Goal: Information Seeking & Learning: Learn about a topic

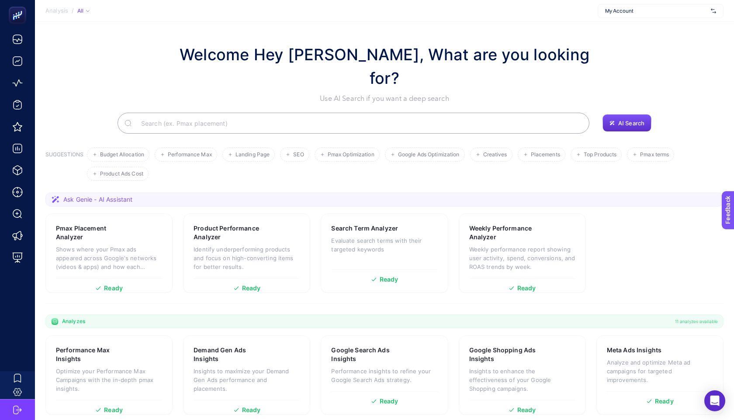
click at [636, 10] on span "My Account" at bounding box center [656, 10] width 102 height 7
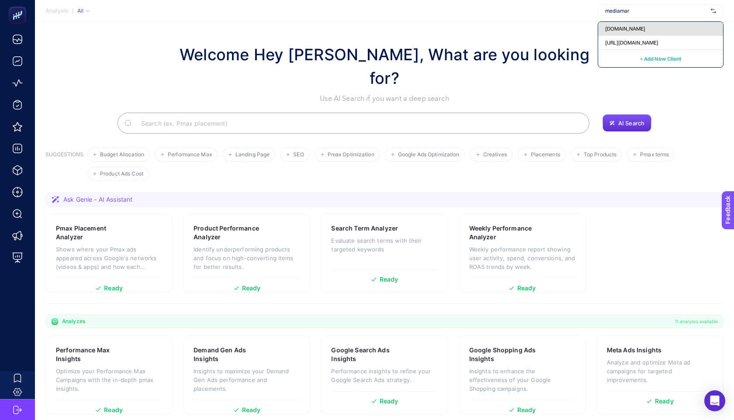
type input "mediamar"
click at [618, 30] on span "[DOMAIN_NAME]" at bounding box center [625, 28] width 40 height 7
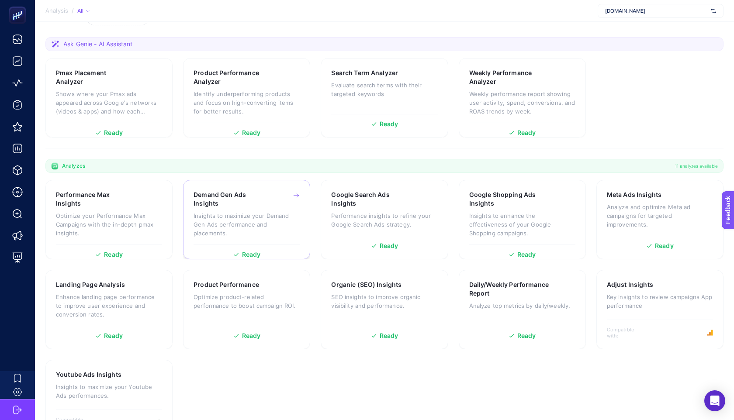
scroll to position [162, 0]
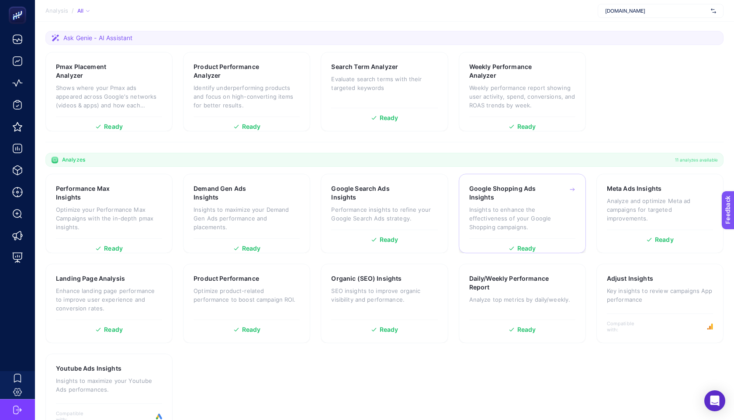
click at [541, 184] on h3 "Google Shopping Ads Insights" at bounding box center [509, 192] width 80 height 17
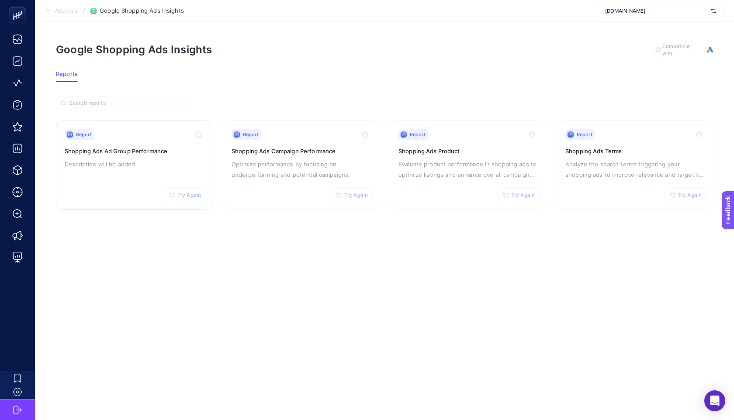
click at [170, 155] on div "Report Try Again Shopping Ads Ad Group Performance Description will be added" at bounding box center [134, 165] width 139 height 72
click at [494, 159] on p "Evaluate product performance in shopping ads to optimize listings and enhance o…" at bounding box center [467, 169] width 139 height 21
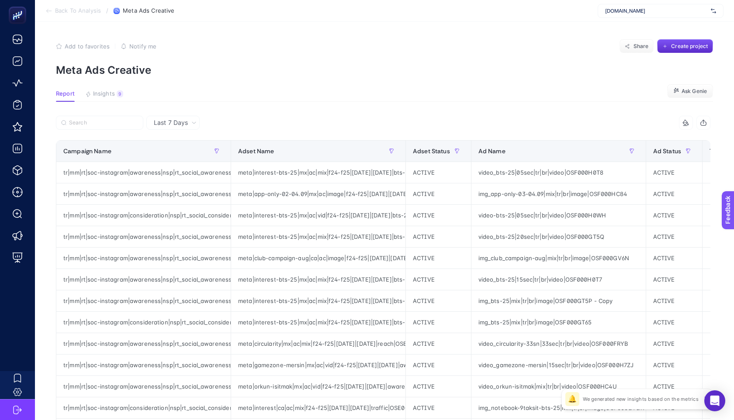
click at [644, 9] on span "[DOMAIN_NAME]" at bounding box center [656, 10] width 102 height 7
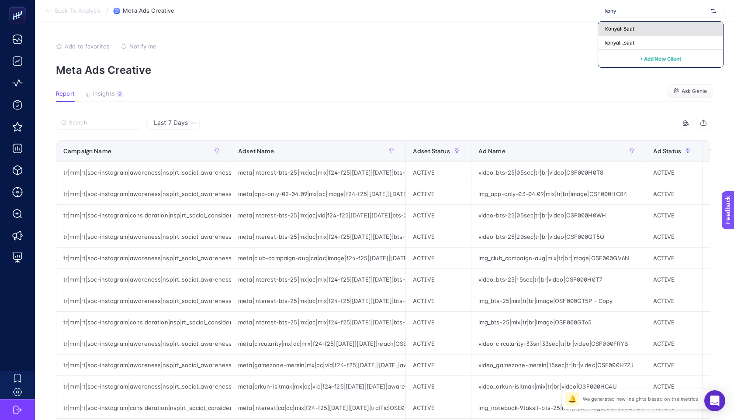
type input "kony"
click at [609, 30] on span "Konyalı Saat" at bounding box center [619, 28] width 29 height 7
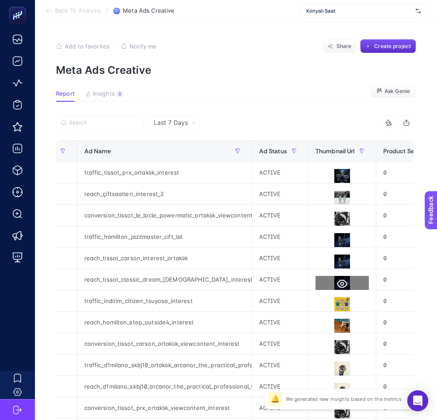
scroll to position [284, 0]
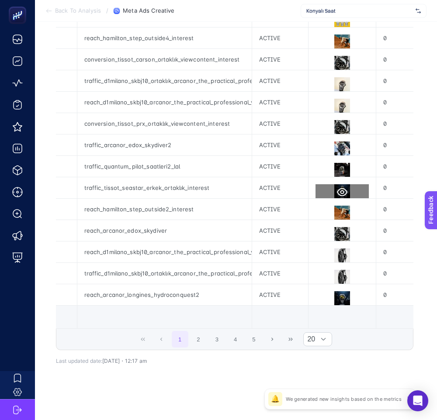
click at [337, 190] on icon at bounding box center [342, 192] width 10 height 10
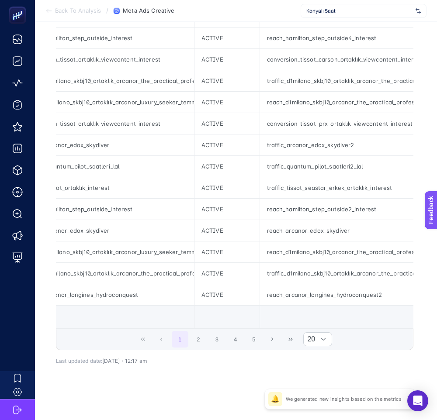
scroll to position [0, 0]
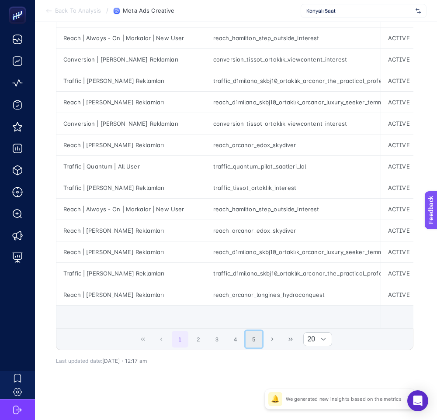
click at [260, 338] on button "5" at bounding box center [254, 339] width 17 height 17
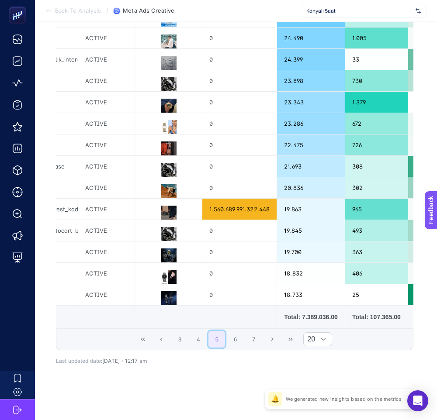
scroll to position [0, 398]
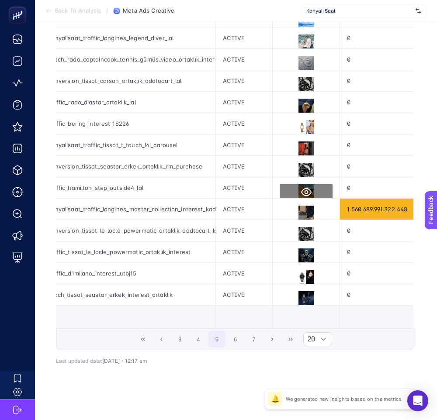
click at [305, 192] on icon at bounding box center [306, 192] width 10 height 10
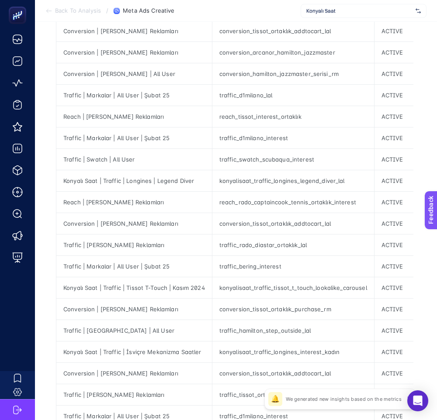
scroll to position [0, 0]
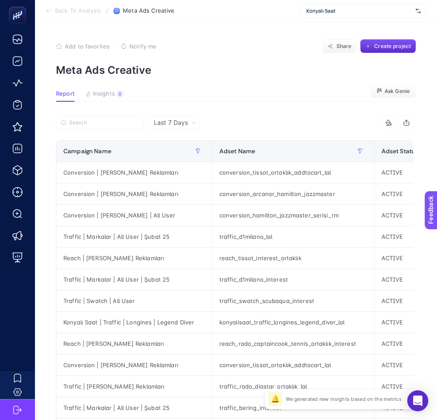
click at [332, 16] on div "Konyalı Saat" at bounding box center [364, 11] width 126 height 14
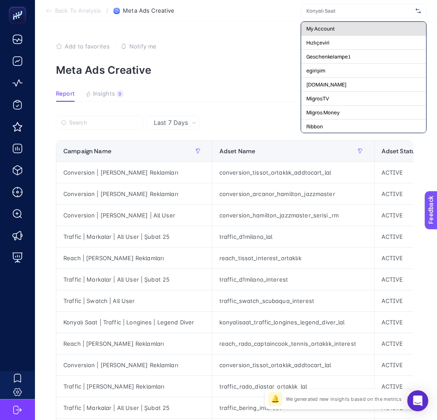
click at [339, 22] on div "My Account" at bounding box center [363, 29] width 125 height 14
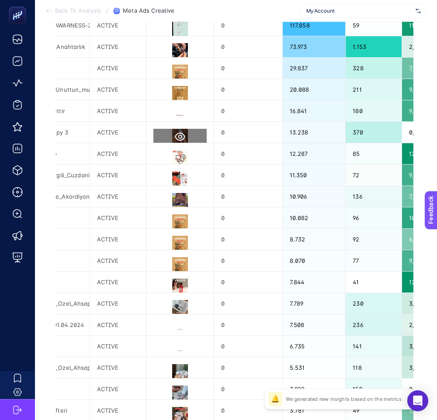
scroll to position [0, 554]
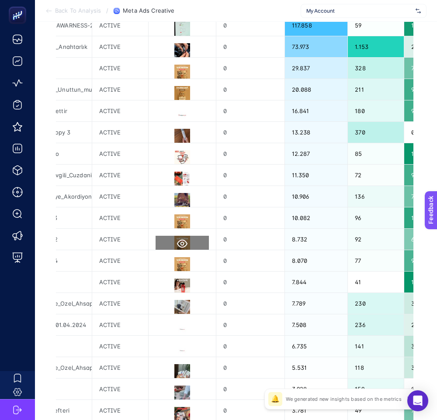
click at [177, 244] on icon at bounding box center [182, 244] width 10 height 10
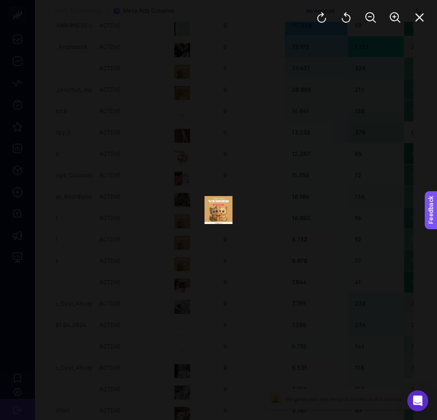
click at [270, 219] on div at bounding box center [218, 210] width 437 height 420
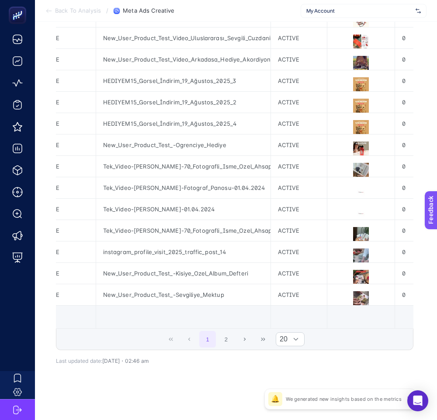
scroll to position [0, 474]
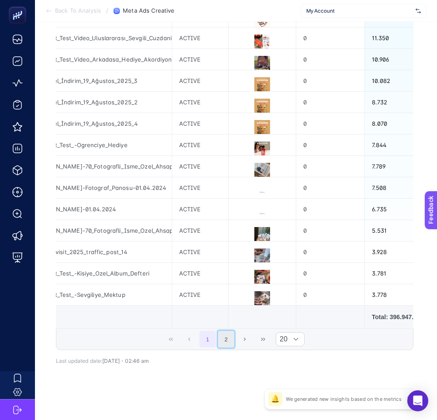
click at [225, 340] on button "2" at bounding box center [226, 339] width 17 height 17
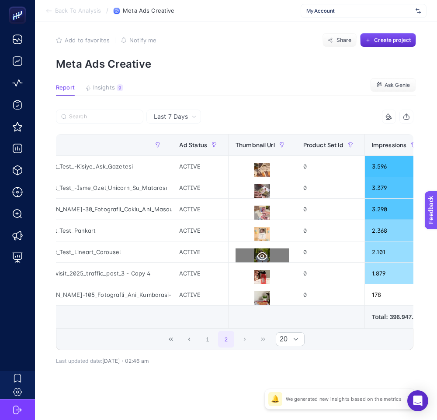
click at [259, 260] on icon at bounding box center [262, 257] width 10 height 8
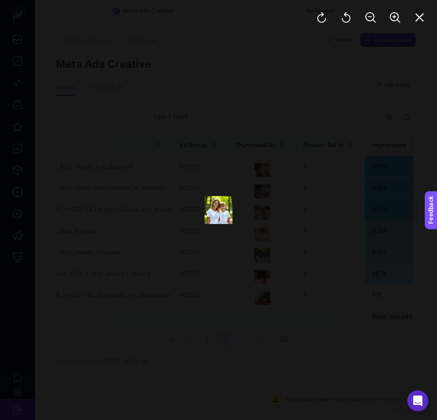
click at [262, 210] on div at bounding box center [218, 210] width 437 height 420
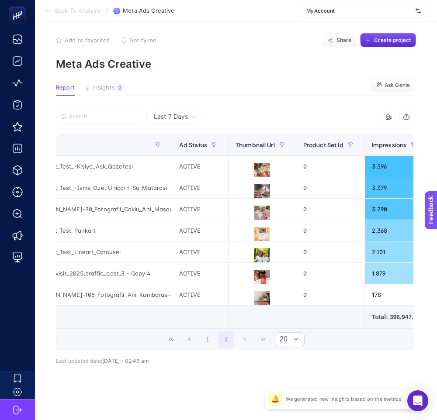
click at [341, 7] on div "My Account" at bounding box center [364, 11] width 126 height 14
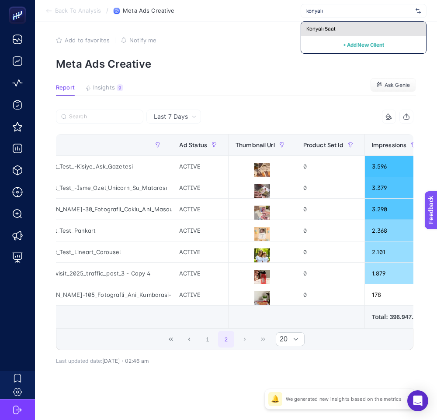
type input "konyalı"
click at [327, 32] on div "Konyalı Saat" at bounding box center [363, 29] width 125 height 14
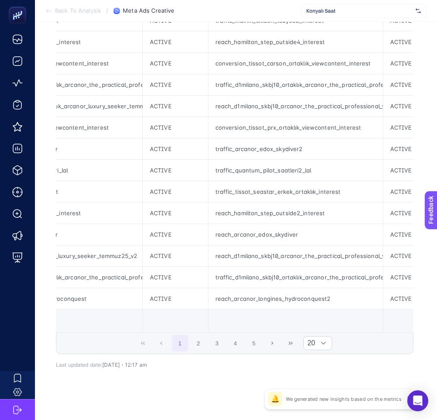
scroll to position [0, 232]
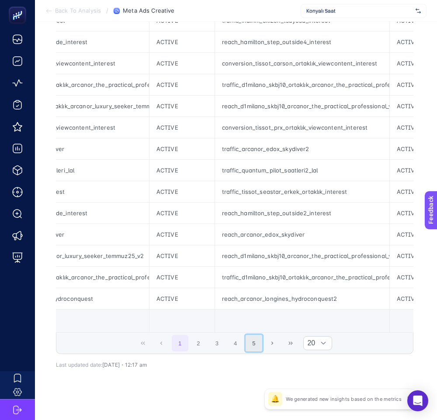
click at [256, 343] on button "5" at bounding box center [254, 343] width 17 height 17
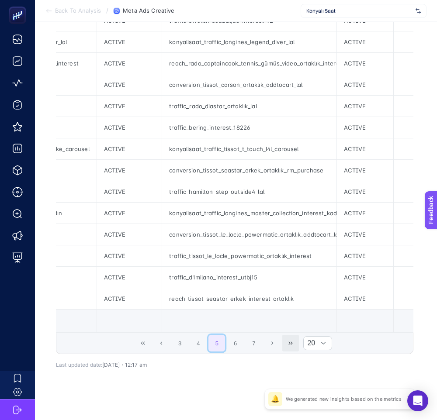
scroll to position [0, 285]
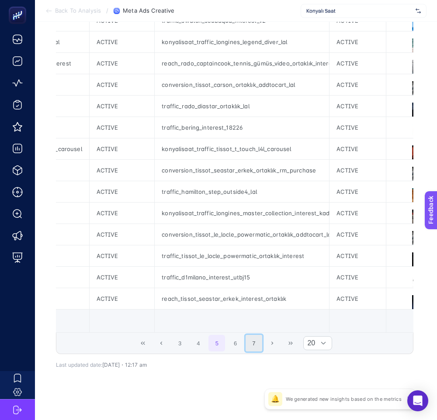
click at [256, 341] on button "7" at bounding box center [254, 343] width 17 height 17
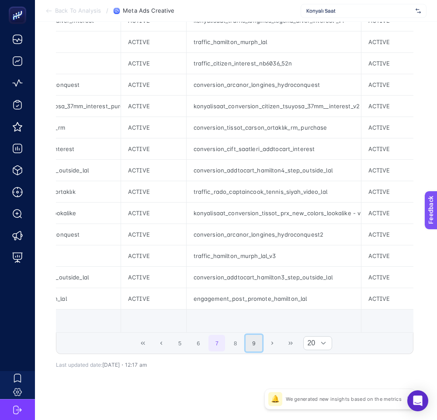
click at [256, 343] on button "9" at bounding box center [254, 343] width 17 height 17
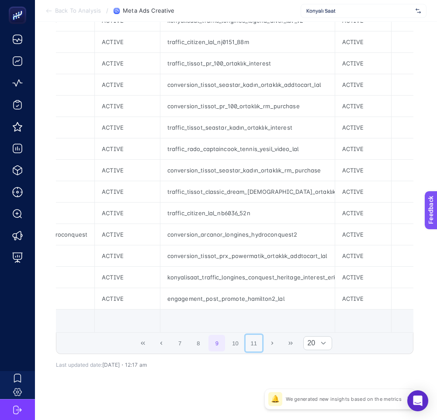
click at [256, 343] on button "11" at bounding box center [254, 343] width 17 height 17
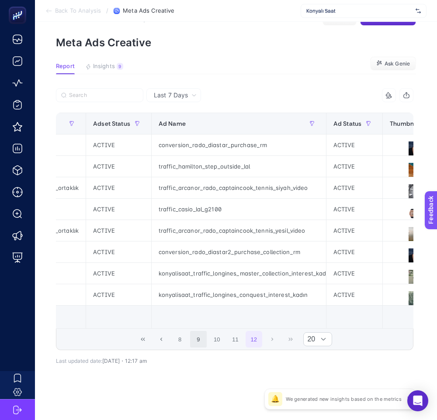
scroll to position [28, 0]
click at [256, 343] on button "12" at bounding box center [254, 339] width 17 height 17
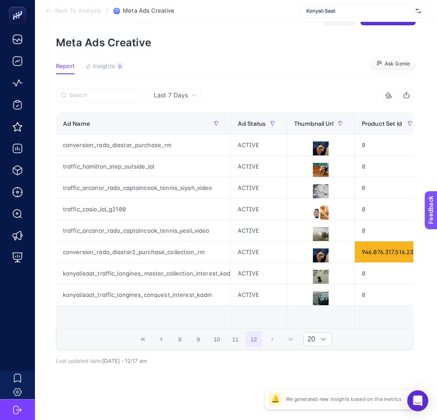
scroll to position [0, 395]
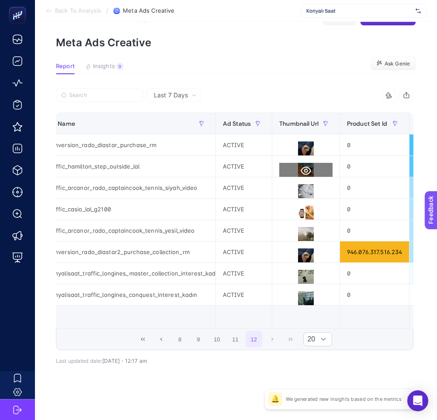
click at [301, 167] on icon at bounding box center [306, 171] width 10 height 8
click at [301, 122] on span "Thumbnail Url" at bounding box center [298, 123] width 39 height 7
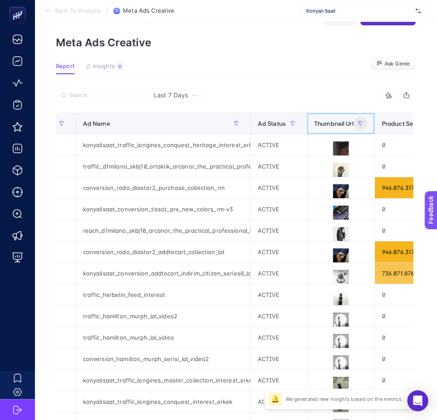
drag, startPoint x: 310, startPoint y: 121, endPoint x: 346, endPoint y: 120, distance: 36.3
click at [346, 121] on th "Thumbnail Url" at bounding box center [341, 123] width 68 height 21
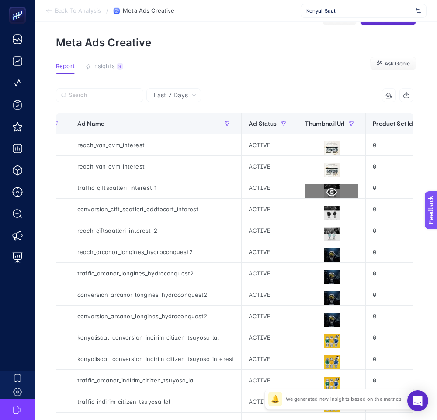
click at [328, 190] on icon at bounding box center [331, 192] width 10 height 10
